Goal: Transaction & Acquisition: Purchase product/service

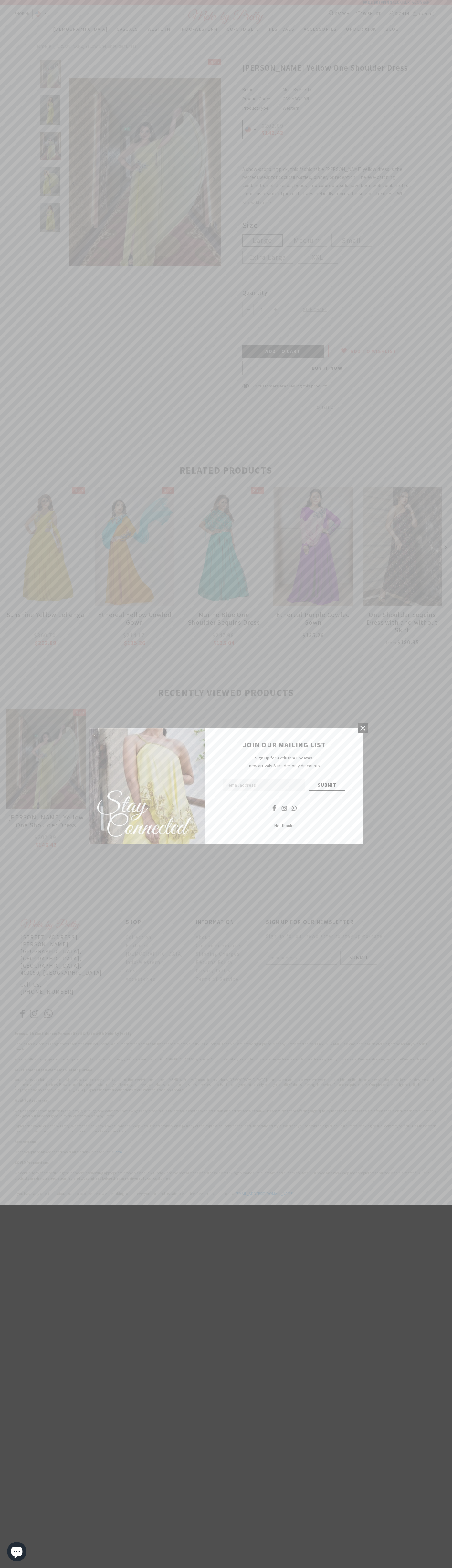
click at [362, 728] on icon at bounding box center [362, 728] width 5 height 5
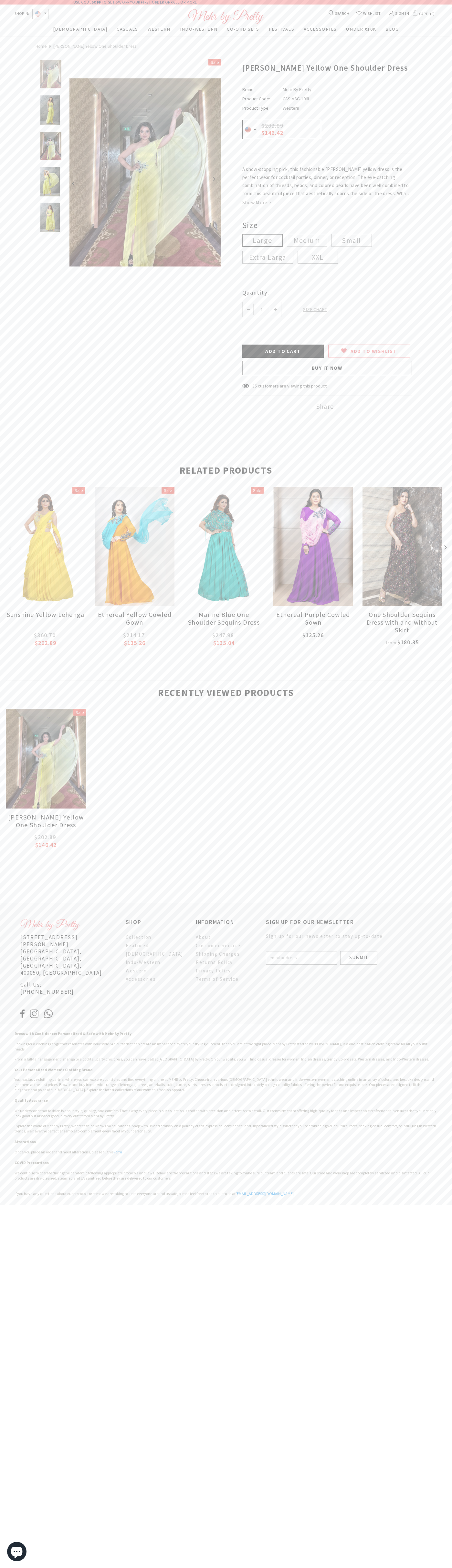
click at [209, 179] on button "button" at bounding box center [208, 179] width 13 height 13
click at [283, 358] on input "Add to Cart" at bounding box center [283, 351] width 82 height 13
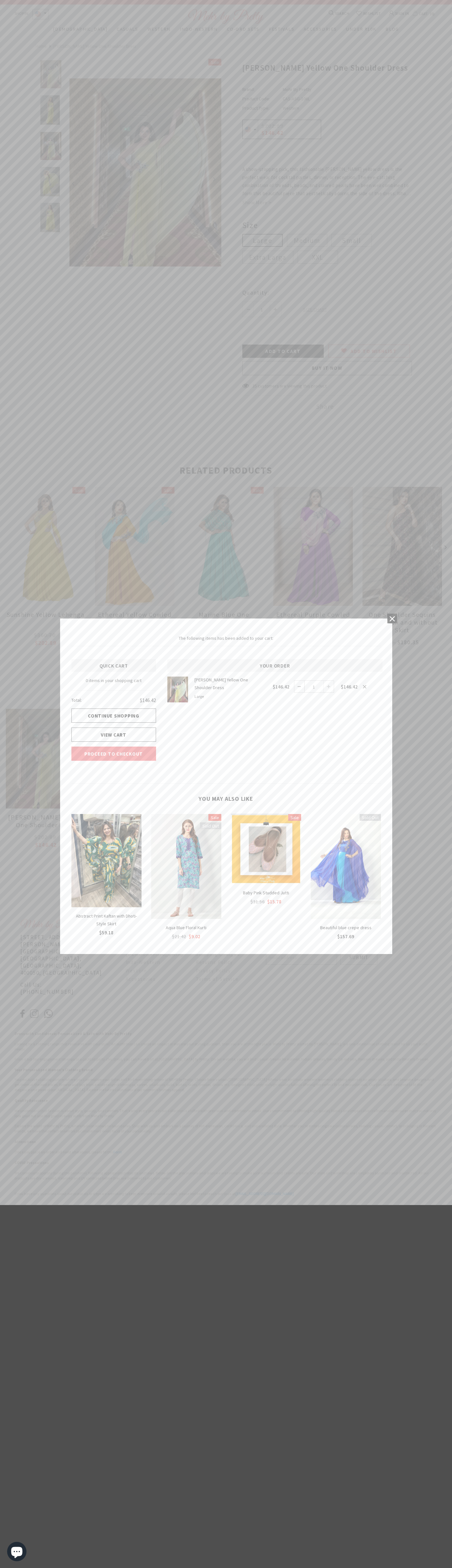
click at [114, 754] on link "Proceed to Checkout" at bounding box center [113, 754] width 85 height 14
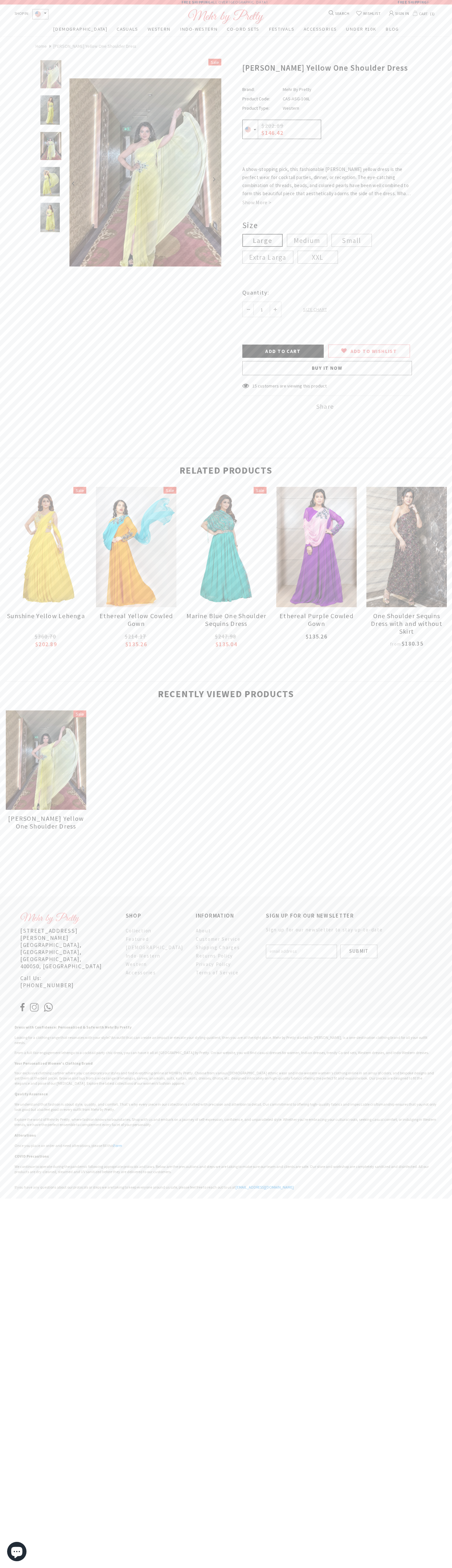
click at [424, 13] on span "CART" at bounding box center [422, 13] width 10 height 8
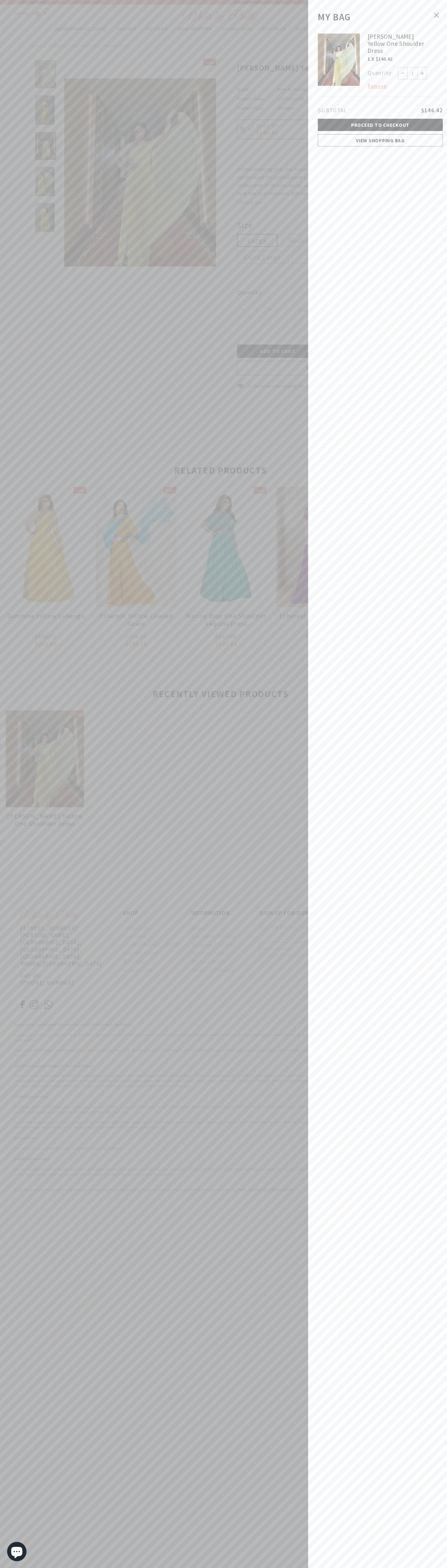
click at [377, 86] on span "Remove" at bounding box center [377, 86] width 19 height 7
